Goal: Feedback & Contribution: Contribute content

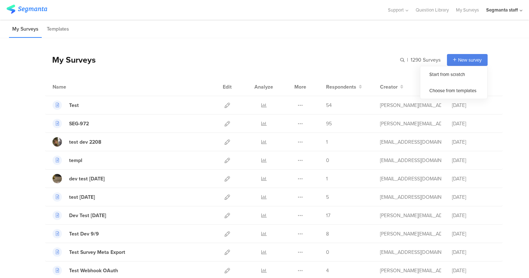
click at [467, 64] on div "New survey" at bounding box center [467, 60] width 41 height 12
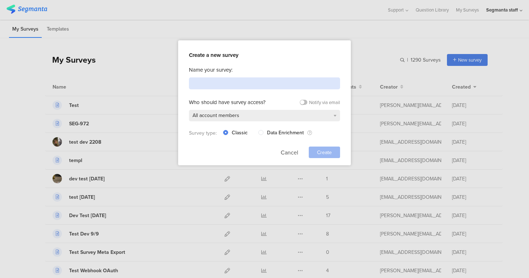
click at [254, 79] on input at bounding box center [264, 83] width 151 height 12
click at [193, 83] on input "Image Test" at bounding box center [264, 83] width 151 height 12
click at [192, 84] on input "Image Test" at bounding box center [264, 83] width 151 height 12
type input "Meta Image Test"
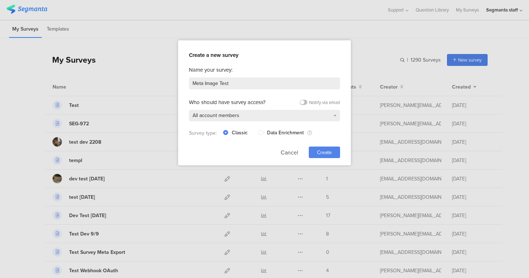
click at [327, 153] on span "Create" at bounding box center [324, 153] width 15 height 8
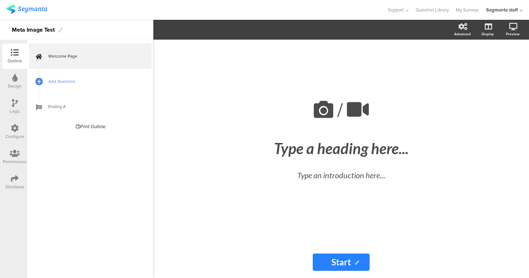
click at [64, 84] on span "Add Question" at bounding box center [94, 81] width 92 height 7
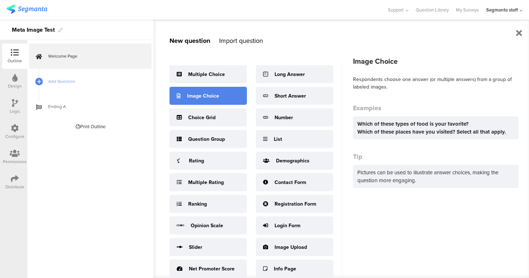
click at [214, 100] on div "Image Choice" at bounding box center [208, 96] width 77 height 18
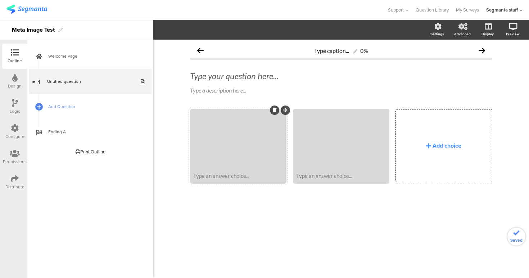
click at [253, 129] on div at bounding box center [238, 139] width 94 height 59
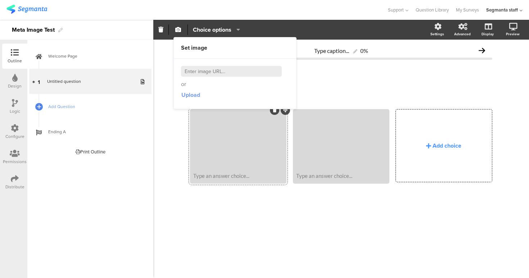
click at [185, 94] on span "Upload" at bounding box center [190, 95] width 19 height 8
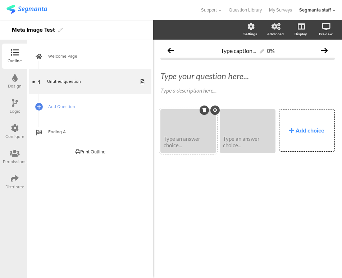
click at [182, 125] on div at bounding box center [189, 121] width 54 height 22
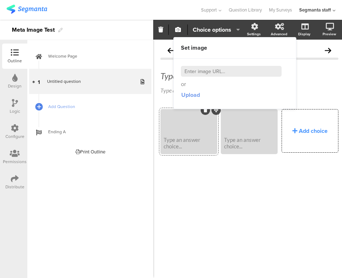
click at [188, 90] on button "Upload" at bounding box center [190, 95] width 19 height 13
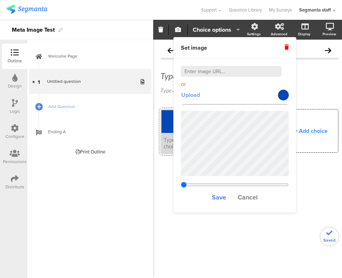
type input "0.468375"
click at [222, 195] on span "Save" at bounding box center [219, 197] width 14 height 9
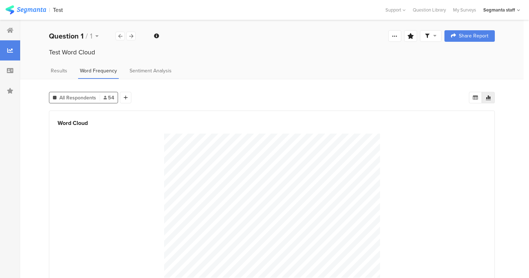
scroll to position [18, 0]
